Goal: Check status: Check status

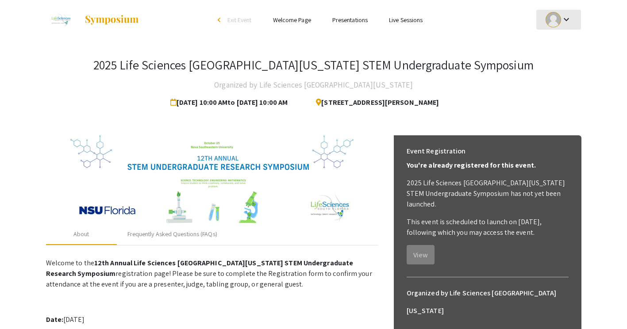
click at [558, 25] on div at bounding box center [553, 19] width 15 height 15
click at [558, 64] on button "My Submissions" at bounding box center [564, 64] width 54 height 21
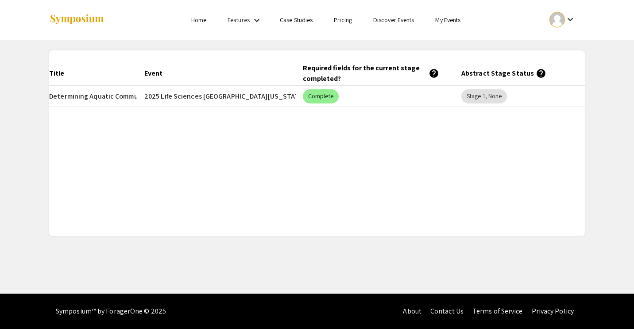
scroll to position [0, 113]
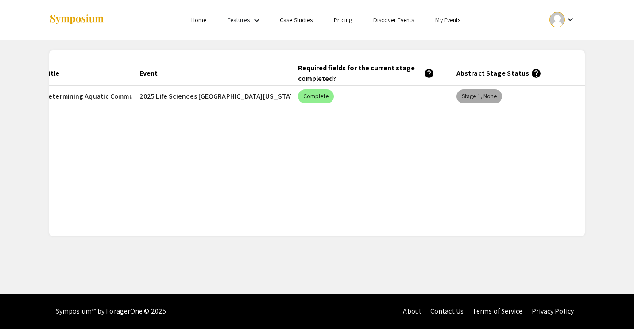
click at [485, 96] on mat-chip "Stage 1, None" at bounding box center [479, 96] width 46 height 14
click at [470, 165] on div "Submitted At (EDT) Title Event Required fields for the current stage completed?…" at bounding box center [317, 143] width 536 height 165
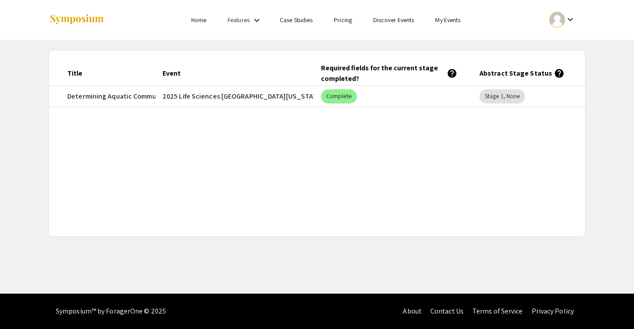
scroll to position [0, 93]
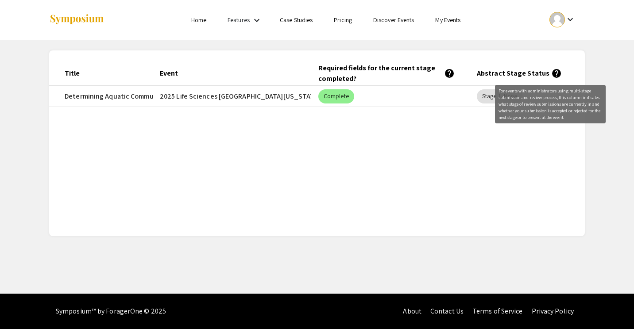
click at [551, 77] on mat-icon "help" at bounding box center [556, 73] width 11 height 11
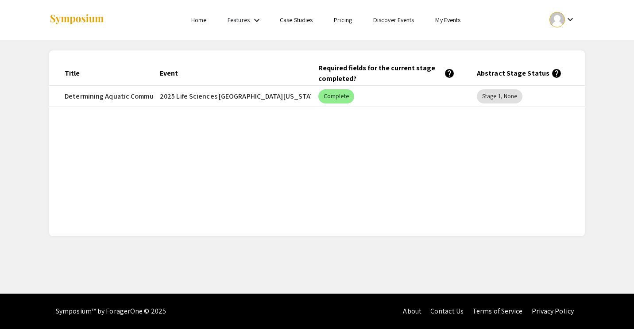
click at [551, 77] on mat-icon "help" at bounding box center [556, 73] width 11 height 11
click at [551, 73] on mat-icon "help" at bounding box center [556, 73] width 11 height 11
click at [264, 92] on mat-cell "2025 Life Sciences [GEOGRAPHIC_DATA][US_STATE] STEM Undergraduate Symposium" at bounding box center [232, 96] width 158 height 21
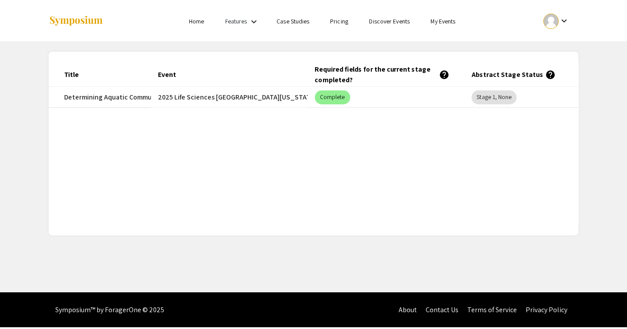
scroll to position [0, 0]
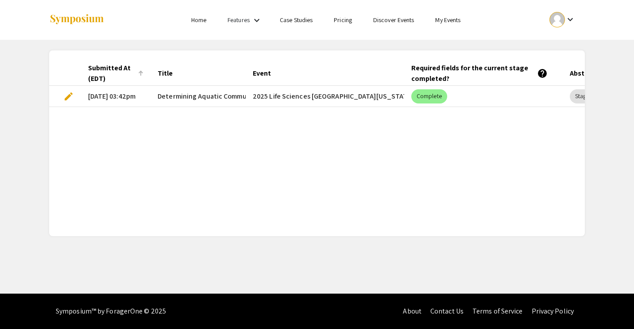
click at [106, 81] on div "Submitted At (EDT)" at bounding box center [112, 73] width 48 height 21
click at [104, 122] on div "Submitted At (EDT) Title Event Required fields for the current stage completed?…" at bounding box center [317, 143] width 536 height 165
click at [201, 20] on link "Home" at bounding box center [198, 20] width 15 height 8
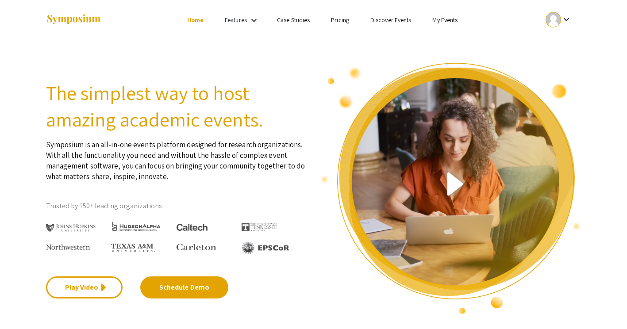
click at [452, 20] on link "My Events" at bounding box center [444, 20] width 25 height 8
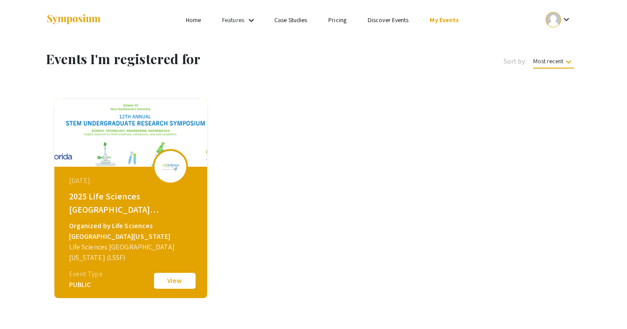
click at [174, 281] on button "View" at bounding box center [175, 281] width 44 height 19
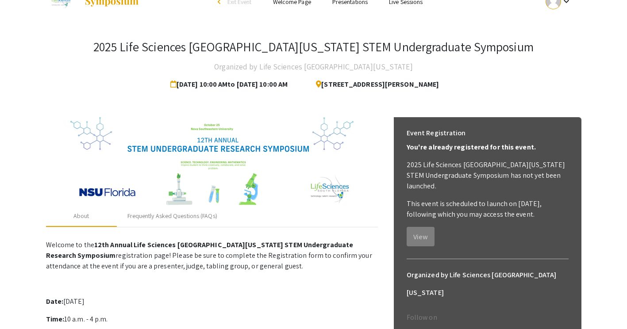
scroll to position [18, 0]
click at [257, 46] on h3 "2025 Life Sciences [GEOGRAPHIC_DATA][US_STATE] STEM Undergraduate Symposium" at bounding box center [313, 47] width 440 height 15
